Goal: Check status: Check status

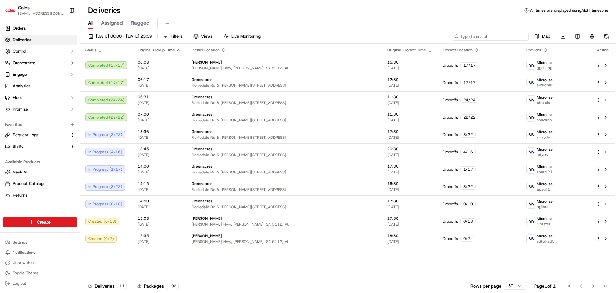
click at [499, 36] on input at bounding box center [490, 36] width 77 height 9
paste input "231341757"
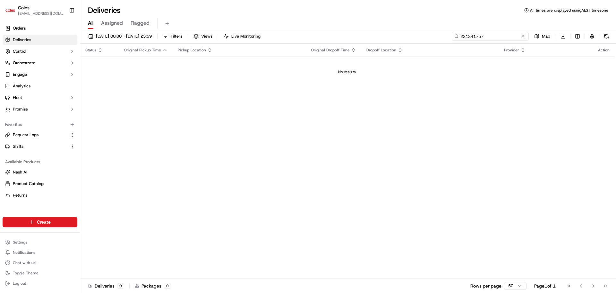
click at [461, 38] on input "231341757" at bounding box center [490, 36] width 77 height 9
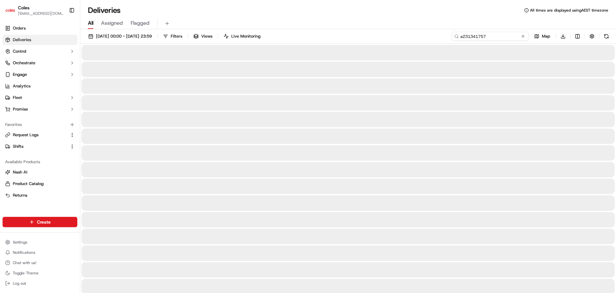
type input "a231341757"
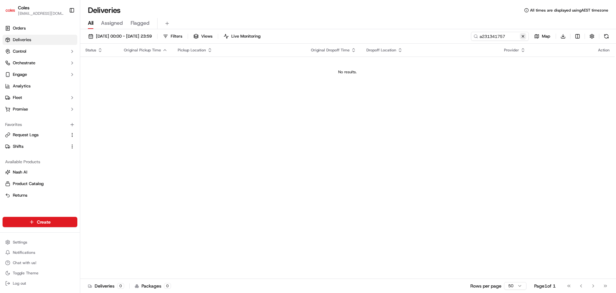
click at [521, 34] on button at bounding box center [523, 36] width 6 height 6
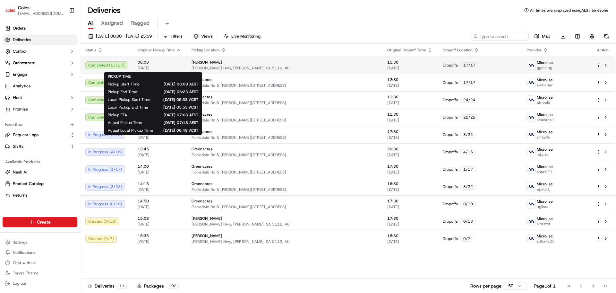
click at [163, 66] on span "[DATE]" at bounding box center [160, 67] width 44 height 5
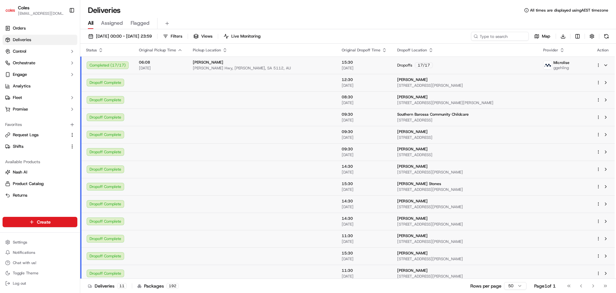
drag, startPoint x: 38, startPoint y: 31, endPoint x: 77, endPoint y: 37, distance: 40.2
click at [38, 31] on link "Orders" at bounding box center [40, 28] width 75 height 10
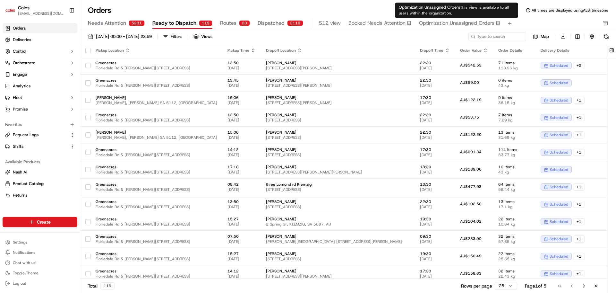
click at [478, 23] on div "Optimization Unassigned Orders" at bounding box center [459, 23] width 81 height 8
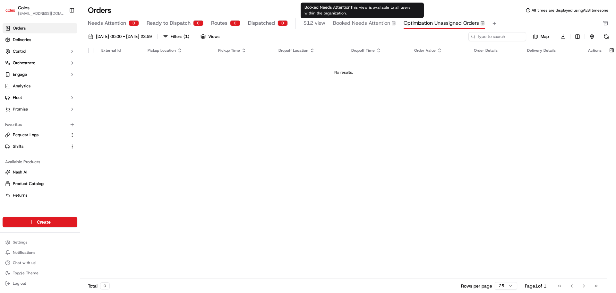
click at [379, 27] on span "Booked Needs Attention" at bounding box center [361, 23] width 57 height 8
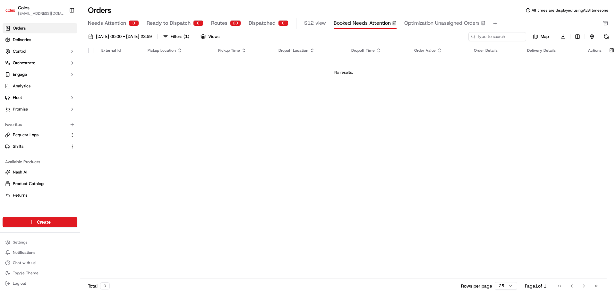
click at [268, 26] on span "Dispatched" at bounding box center [262, 23] width 27 height 8
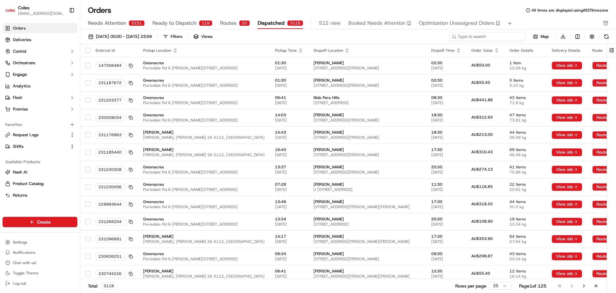
click at [487, 38] on input at bounding box center [487, 36] width 77 height 9
paste input "231341757"
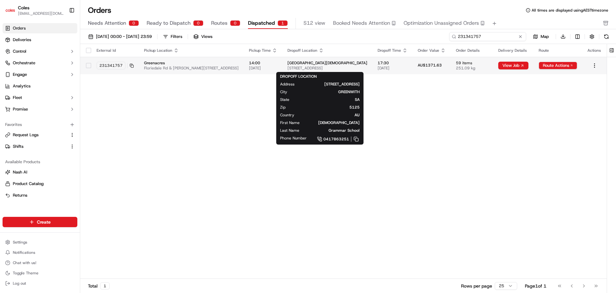
type input "231341757"
click at [343, 66] on span "[STREET_ADDRESS]" at bounding box center [328, 67] width 80 height 5
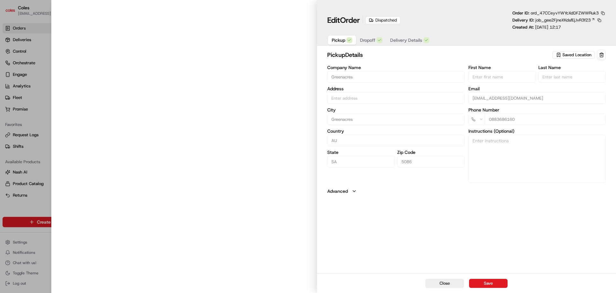
type input "Cnr [PERSON_NAME] amd Floridale Rd Greenacres SA 5086 AU"
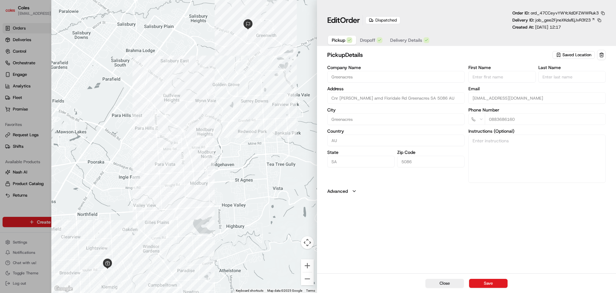
click at [378, 39] on div "button" at bounding box center [380, 40] width 6 height 6
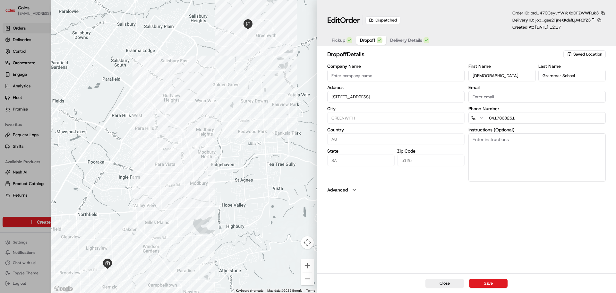
click at [411, 40] on span "Delivery Details" at bounding box center [406, 40] width 32 height 6
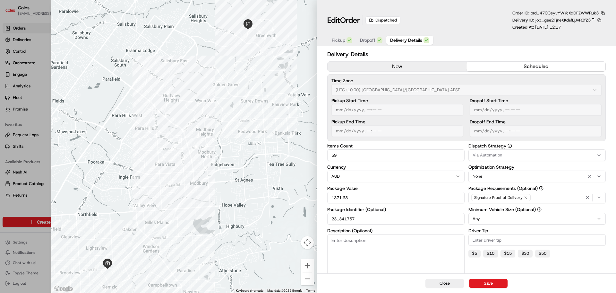
click at [376, 38] on button "Dropoff" at bounding box center [371, 40] width 30 height 9
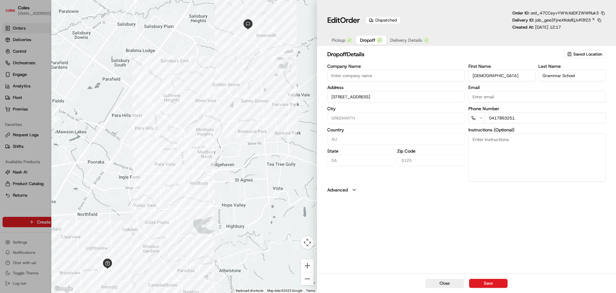
click at [344, 39] on span "Pickup" at bounding box center [338, 40] width 13 height 6
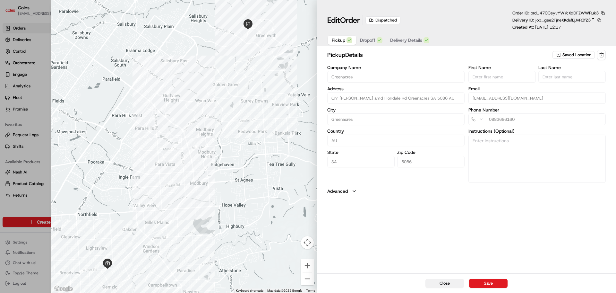
click at [446, 283] on button "Close" at bounding box center [445, 283] width 39 height 9
type input "+1"
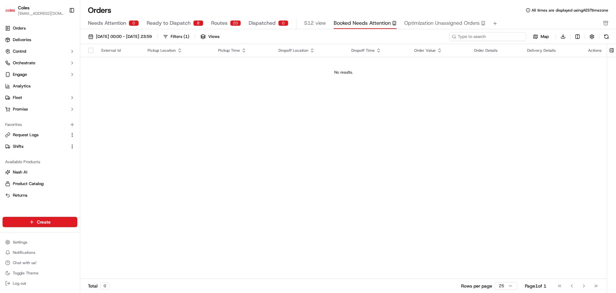
click at [510, 35] on input at bounding box center [487, 36] width 77 height 9
paste input "231341757"
click at [459, 36] on input "231341757" at bounding box center [487, 36] width 77 height 9
type input "a231341757"
drag, startPoint x: 487, startPoint y: 37, endPoint x: 448, endPoint y: 38, distance: 39.8
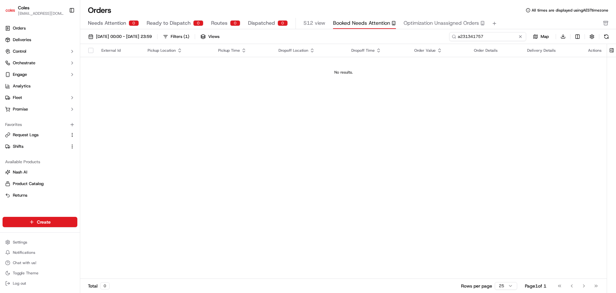
click at [448, 38] on div "[DATE] 00:00 - [DATE] 23:59 Filters ( 1 ) Views a231341757 Map Download" at bounding box center [348, 38] width 536 height 12
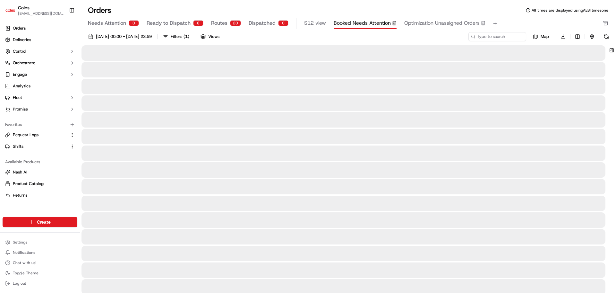
click at [266, 26] on span "Dispatched" at bounding box center [262, 23] width 27 height 8
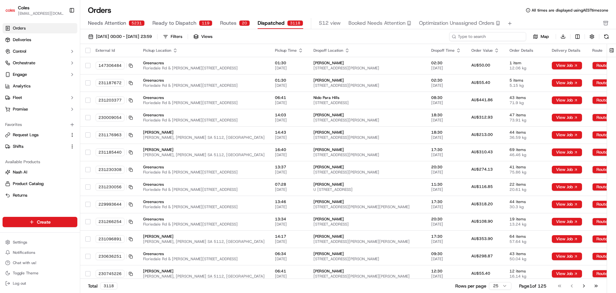
click at [501, 37] on input at bounding box center [487, 36] width 77 height 9
paste input "a231341757"
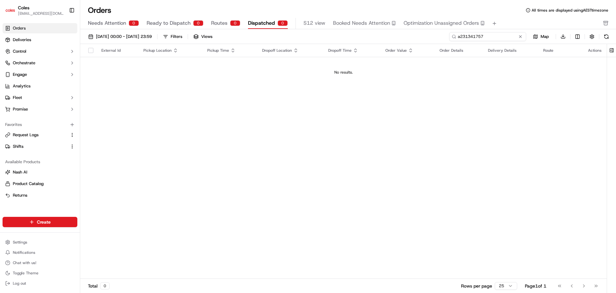
click at [459, 34] on input "a231341757" at bounding box center [487, 36] width 77 height 9
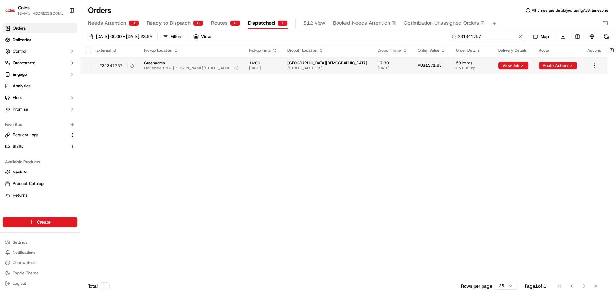
type input "231341757"
click at [185, 70] on span "Floriedale Rd & [PERSON_NAME][STREET_ADDRESS]" at bounding box center [191, 67] width 95 height 5
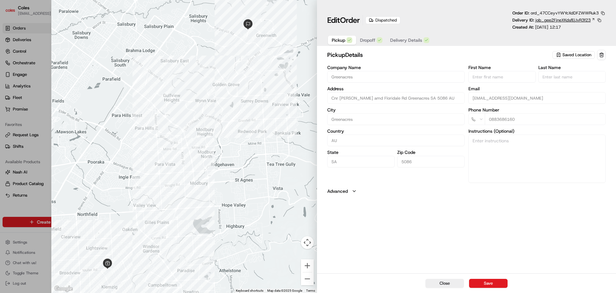
click at [588, 18] on span "job_gee2FjneXKdsfEjJvR3f23" at bounding box center [563, 20] width 55 height 6
